Goal: Task Accomplishment & Management: Use online tool/utility

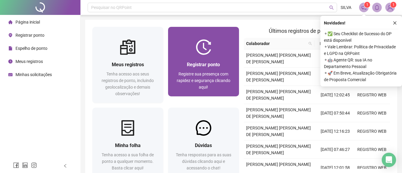
click at [213, 49] on div at bounding box center [203, 47] width 71 height 16
